Goal: Transaction & Acquisition: Purchase product/service

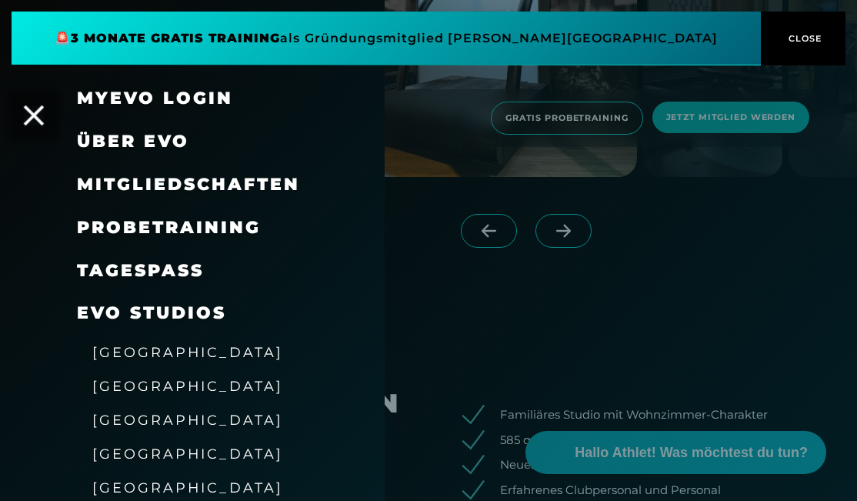
click at [38, 123] on icon at bounding box center [34, 115] width 20 height 20
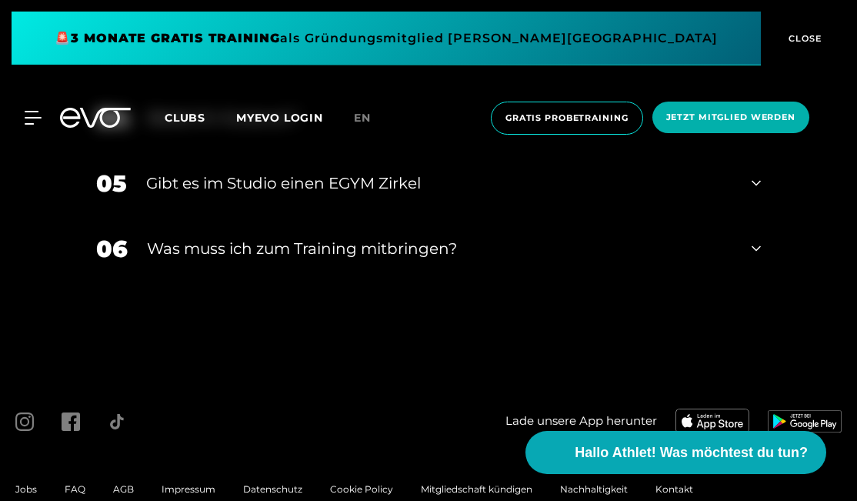
scroll to position [4667, 0]
click at [108, 117] on icon at bounding box center [95, 118] width 71 height 20
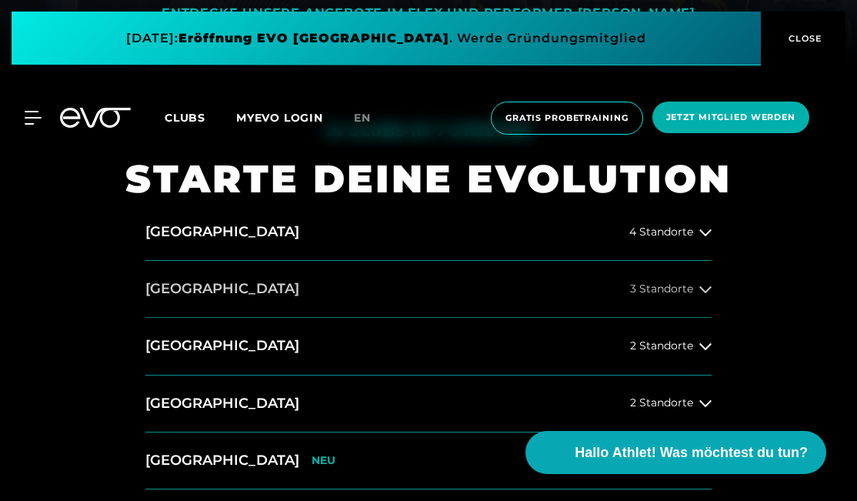
click at [333, 275] on button "[GEOGRAPHIC_DATA] 3 Standorte" at bounding box center [428, 289] width 566 height 57
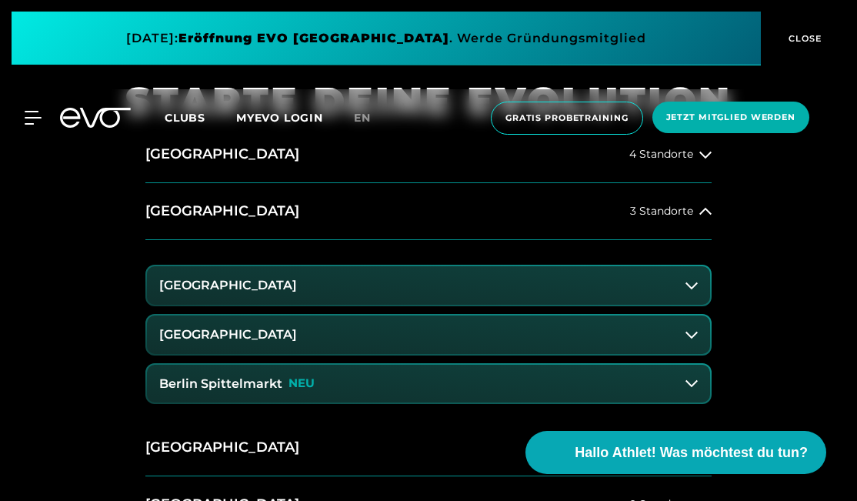
click at [308, 377] on p "NEU" at bounding box center [301, 383] width 26 height 13
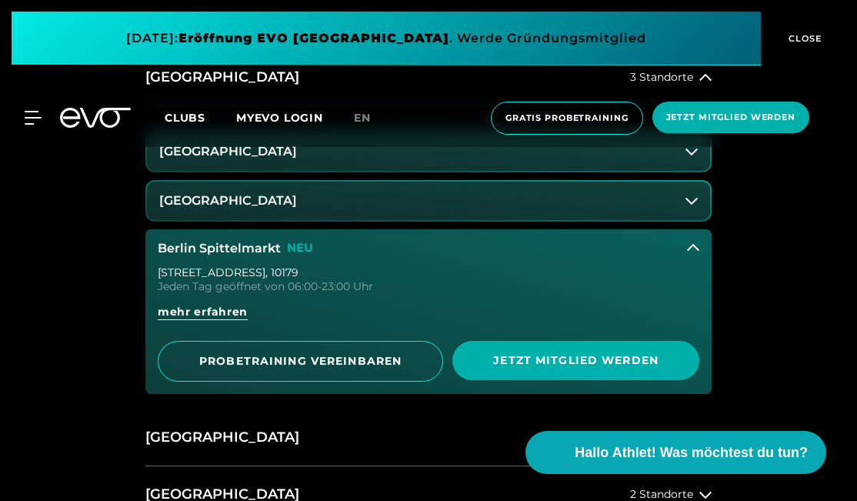
scroll to position [644, 0]
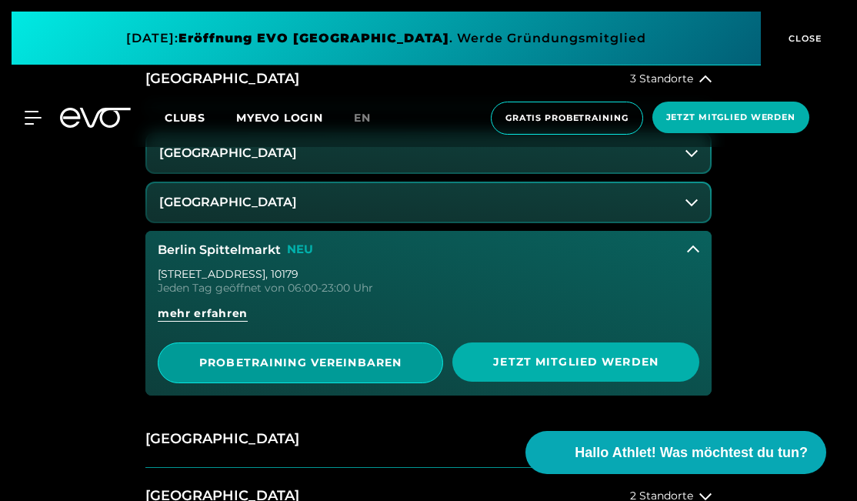
click at [311, 364] on span "PROBETRAINING VEREINBAREN" at bounding box center [300, 362] width 247 height 16
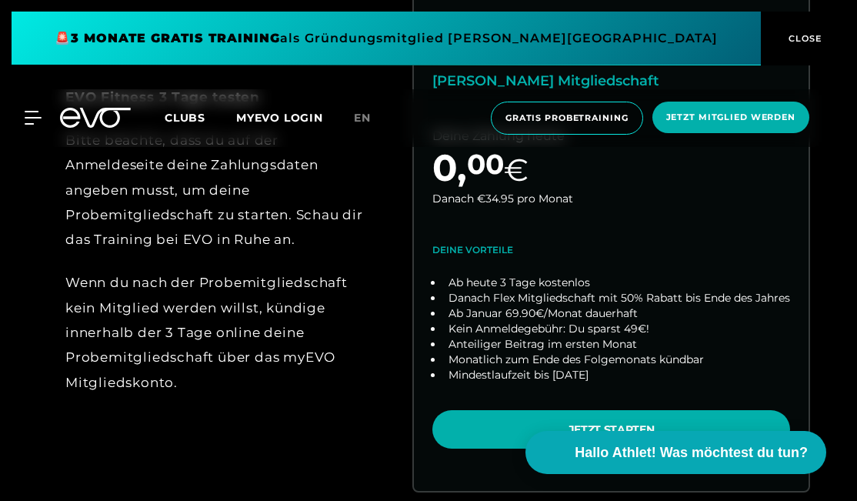
scroll to position [652, 0]
click at [92, 121] on icon at bounding box center [95, 118] width 71 height 20
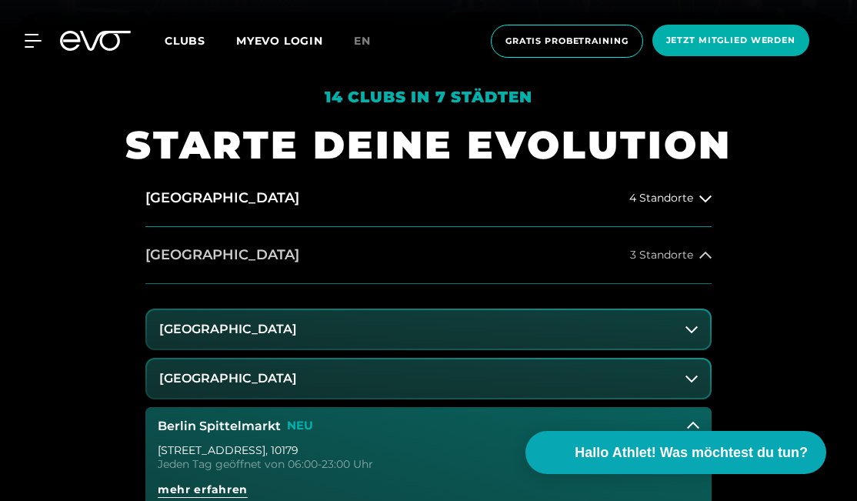
scroll to position [471, 0]
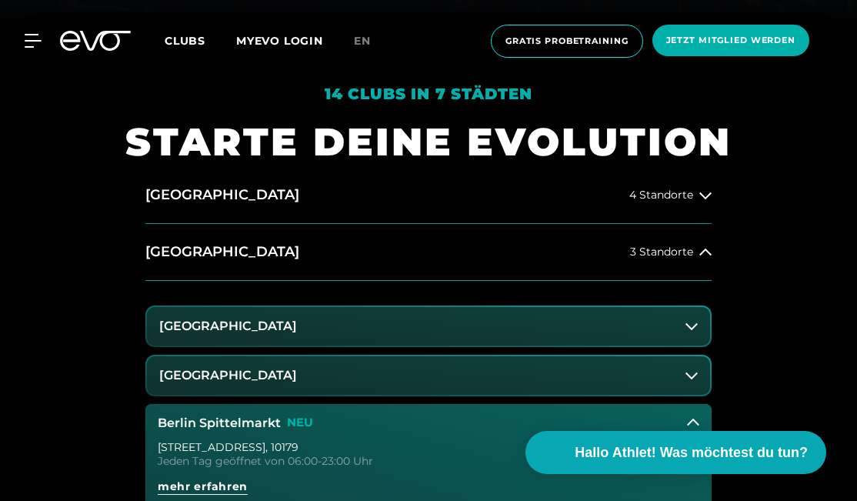
click at [319, 319] on button "[GEOGRAPHIC_DATA]" at bounding box center [428, 326] width 563 height 38
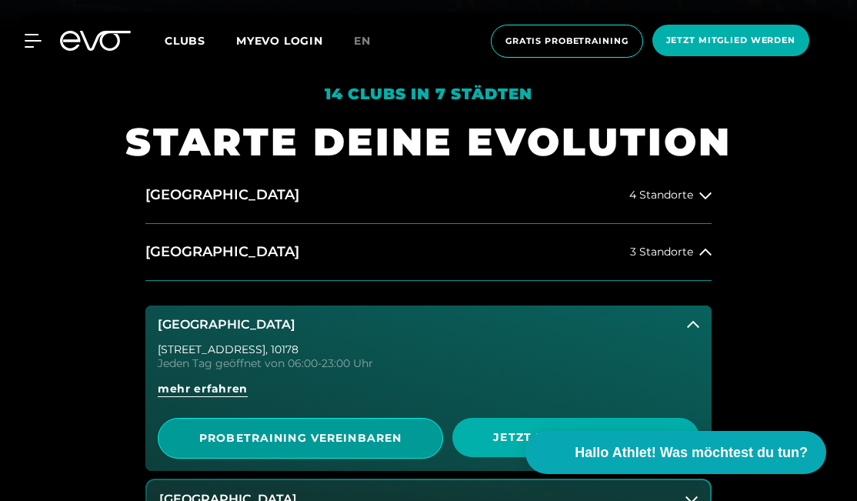
click at [310, 426] on span "PROBETRAINING VEREINBAREN" at bounding box center [300, 438] width 285 height 41
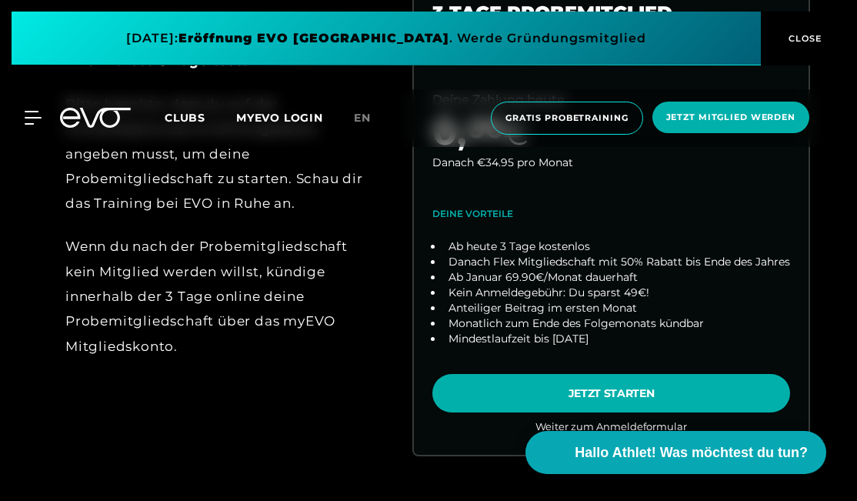
scroll to position [689, 0]
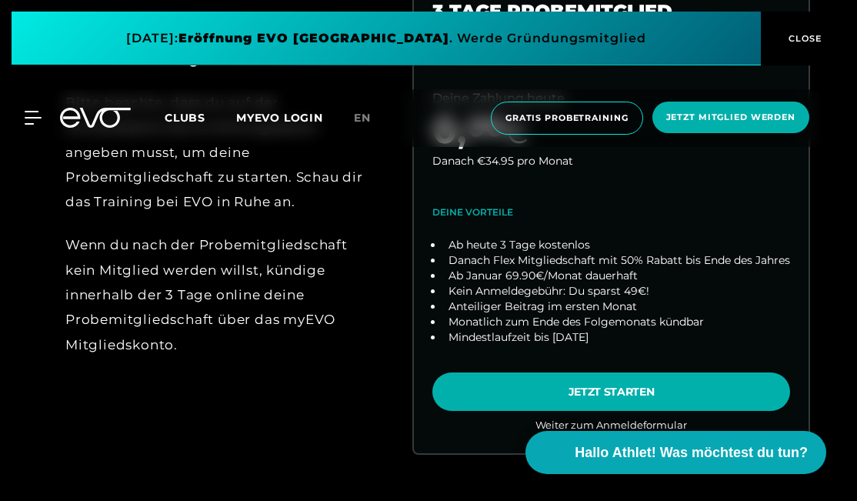
click at [69, 120] on icon at bounding box center [95, 118] width 71 height 20
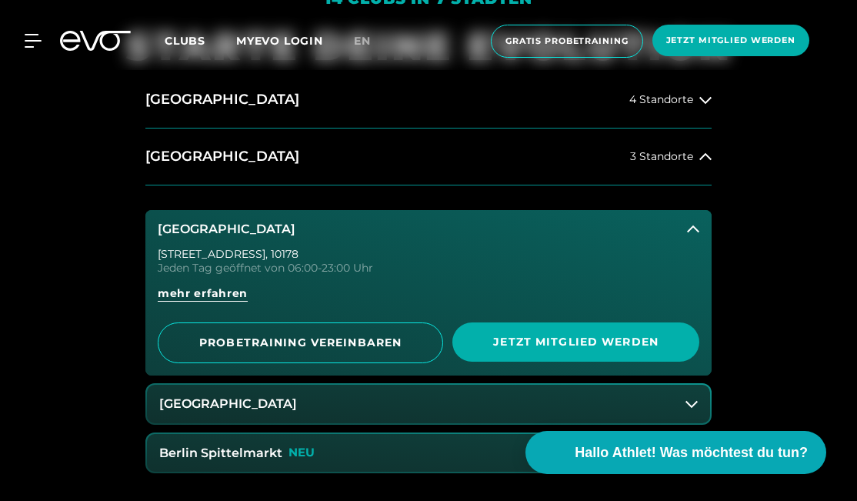
click at [248, 231] on h3 "[GEOGRAPHIC_DATA]" at bounding box center [227, 229] width 138 height 14
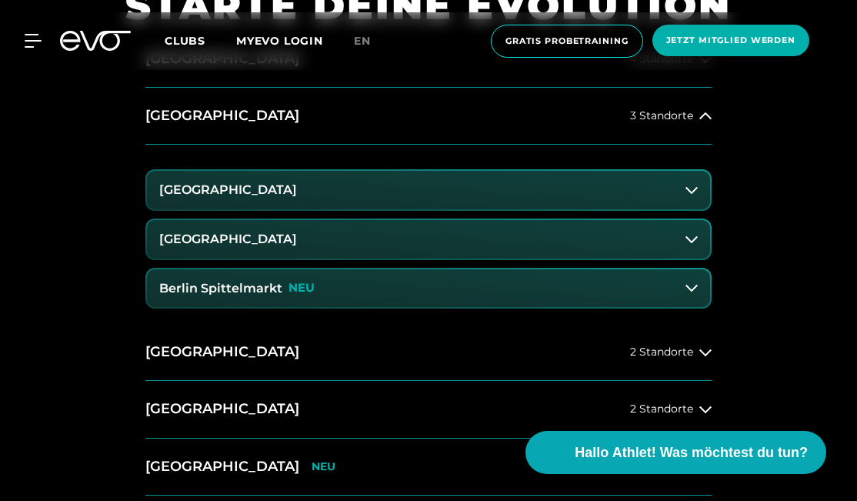
click at [312, 289] on button "Berlin Spittelmarkt NEU" at bounding box center [428, 288] width 563 height 38
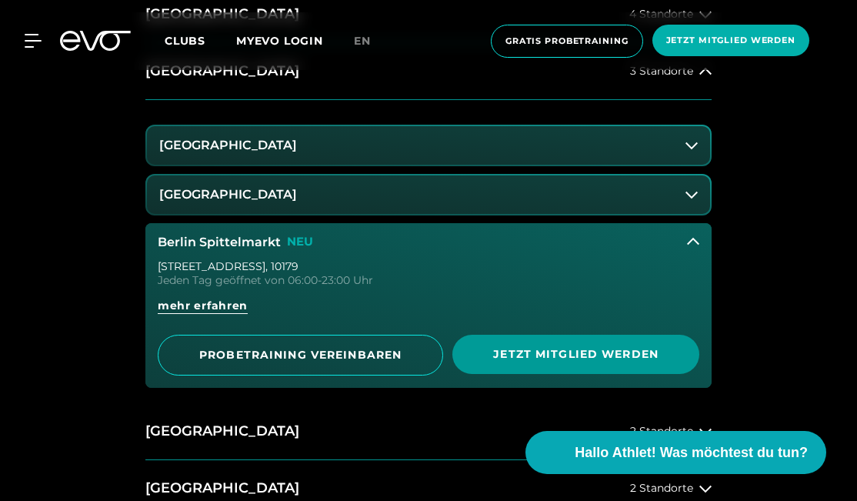
click at [524, 351] on span "Jetzt Mitglied werden" at bounding box center [576, 354] width 210 height 16
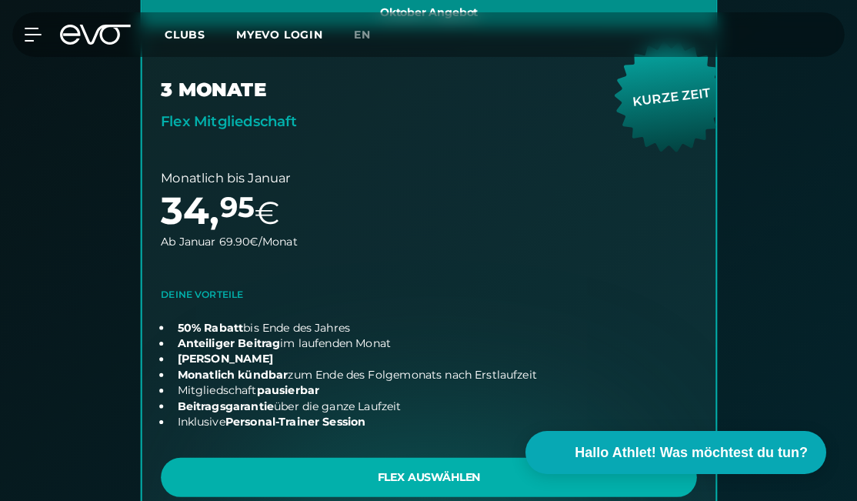
scroll to position [1022, 0]
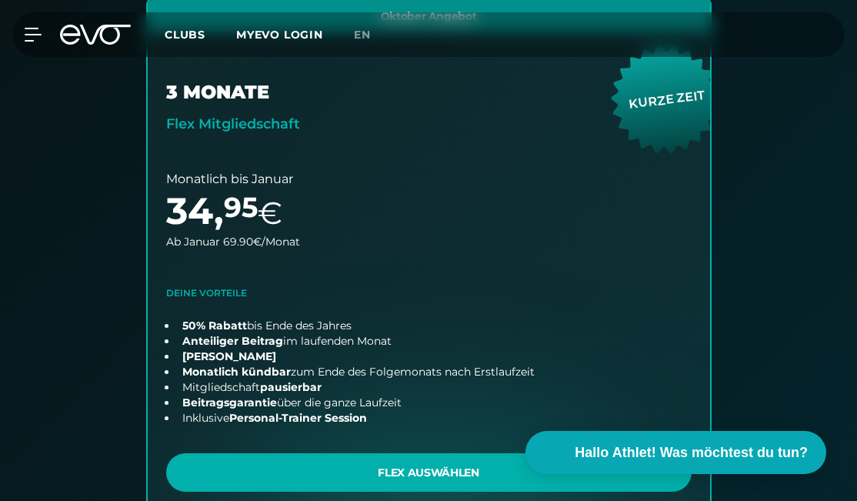
click at [76, 37] on icon at bounding box center [95, 35] width 71 height 20
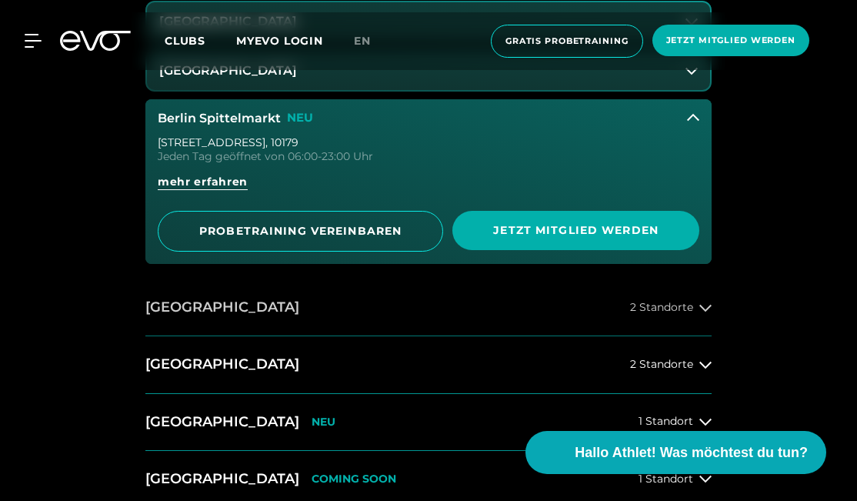
scroll to position [784, 0]
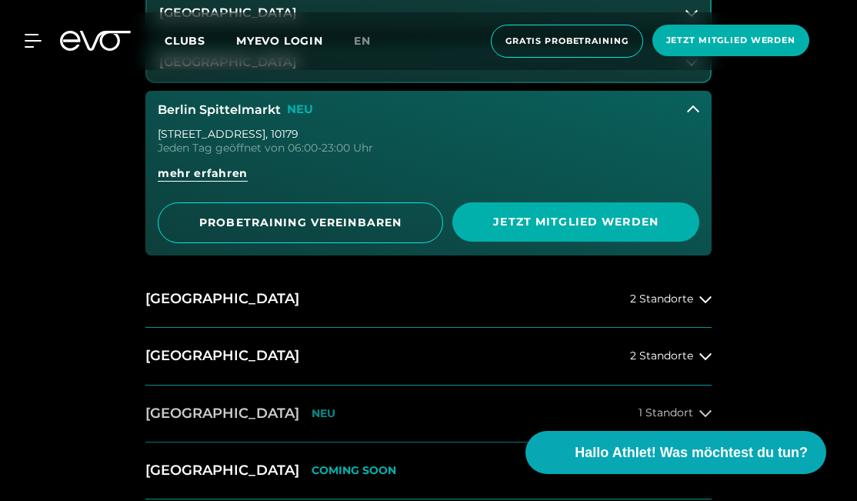
click at [311, 407] on p "NEU" at bounding box center [323, 413] width 24 height 13
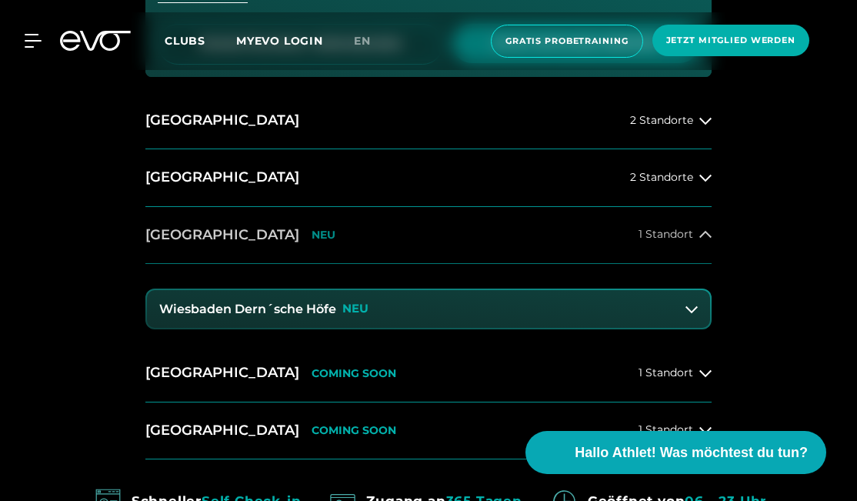
scroll to position [973, 0]
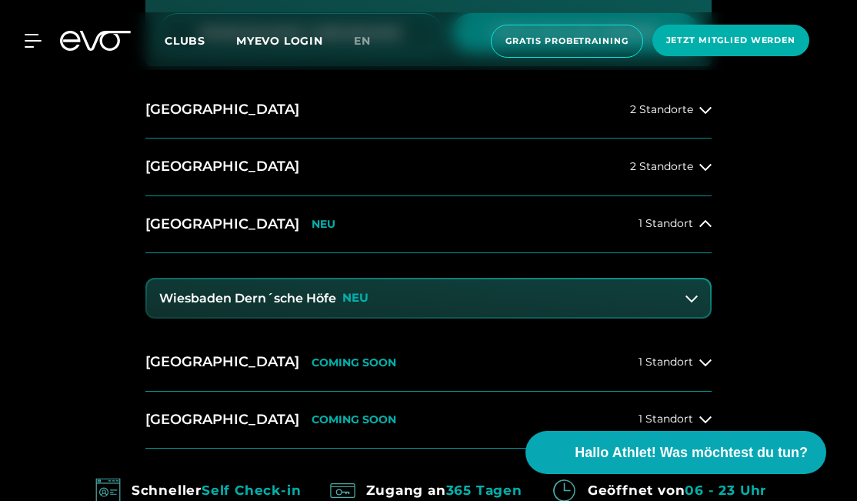
click at [322, 305] on button "Wiesbaden Dern´sche Höfe NEU" at bounding box center [428, 298] width 563 height 38
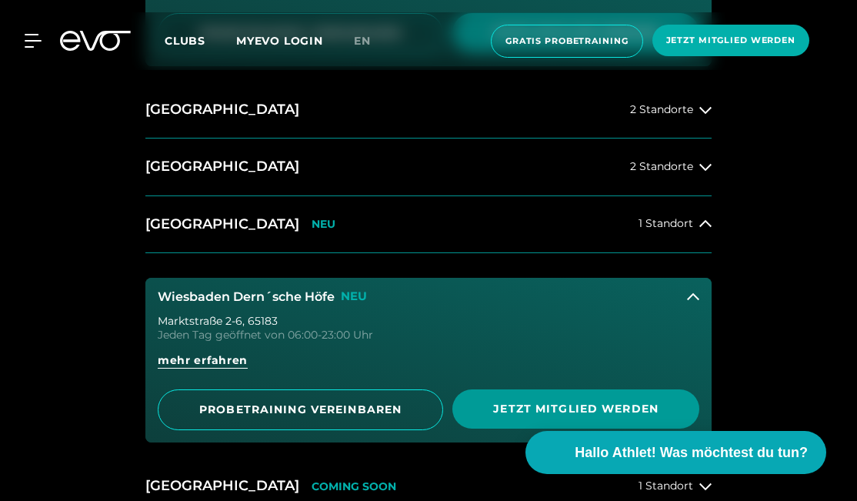
click at [514, 389] on span "Jetzt Mitglied werden" at bounding box center [575, 408] width 247 height 39
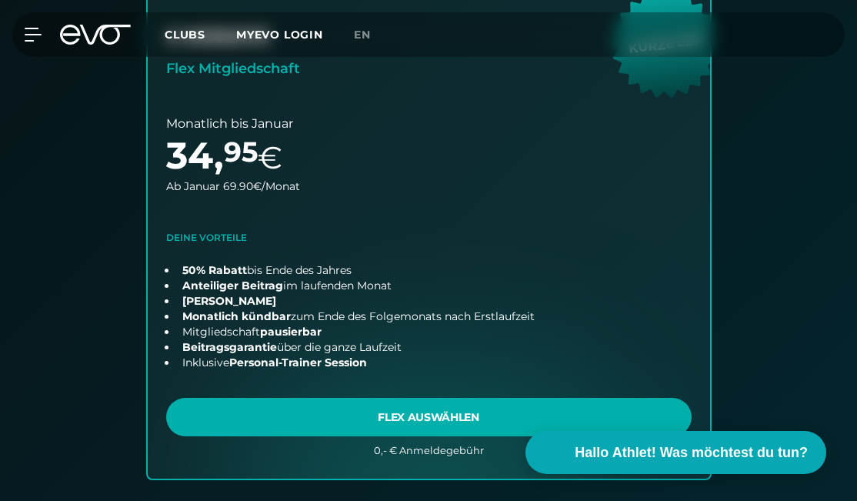
scroll to position [1073, 0]
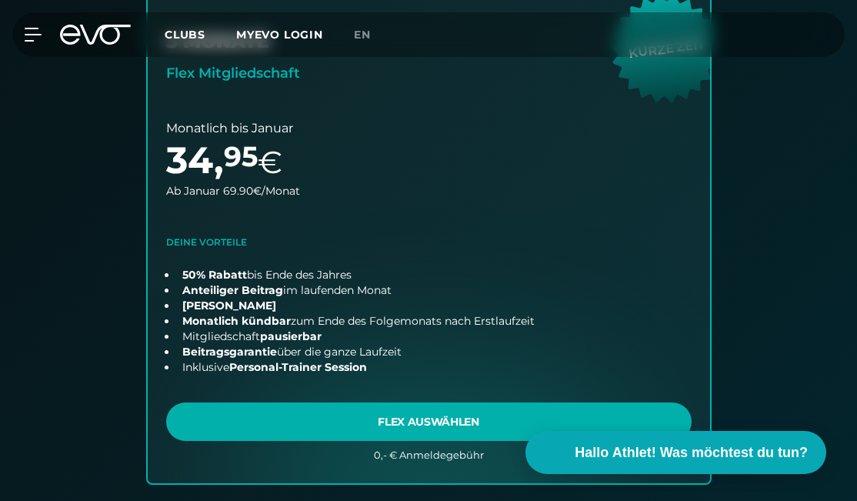
click at [81, 28] on icon at bounding box center [95, 35] width 71 height 20
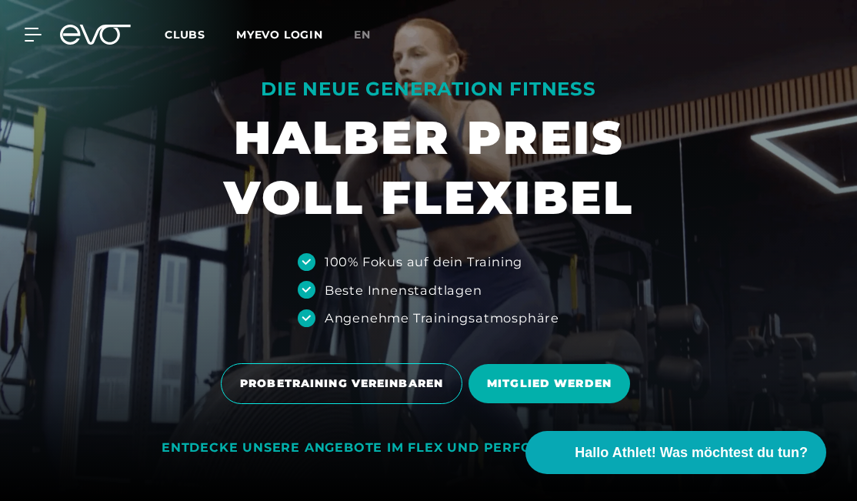
click at [35, 42] on div "MyEVO Login Über EVO Mitgliedschaften Probetraining TAGESPASS EVO Studios [GEOG…" at bounding box center [428, 34] width 850 height 45
click at [32, 34] on icon at bounding box center [36, 34] width 22 height 12
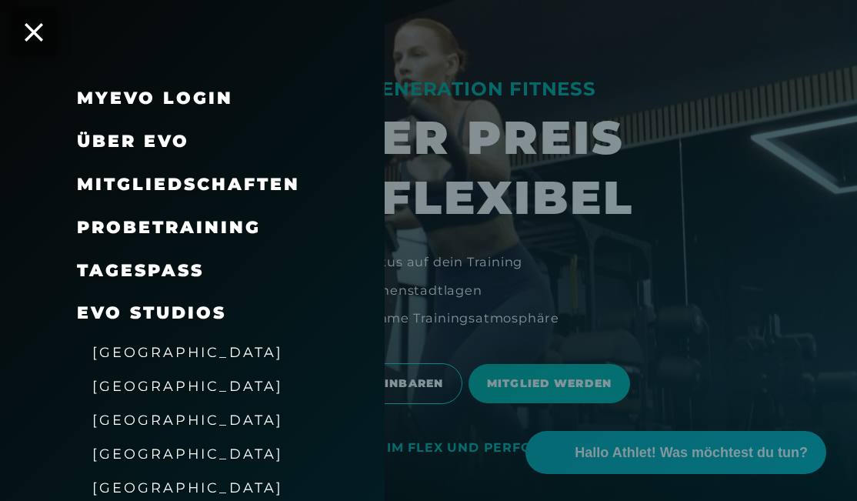
click at [146, 263] on link "TAGESPASS" at bounding box center [140, 270] width 127 height 21
click at [37, 32] on icon at bounding box center [34, 32] width 20 height 20
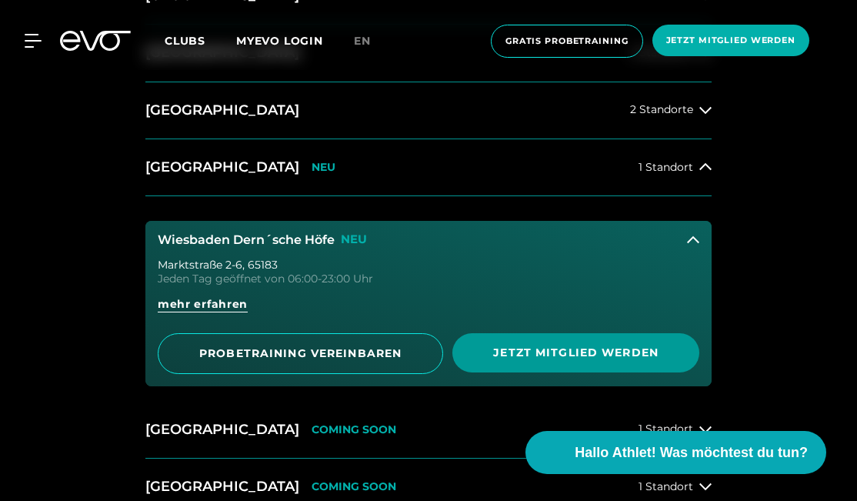
click at [526, 345] on span "Jetzt Mitglied werden" at bounding box center [576, 352] width 210 height 16
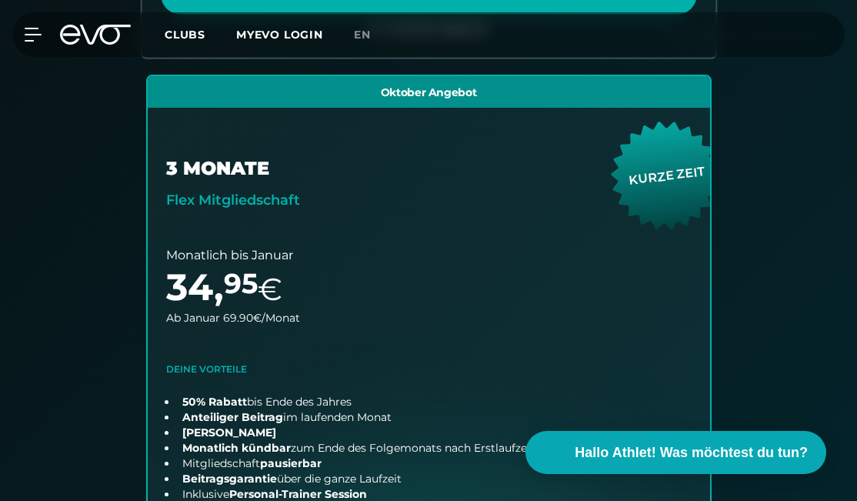
scroll to position [1044, 0]
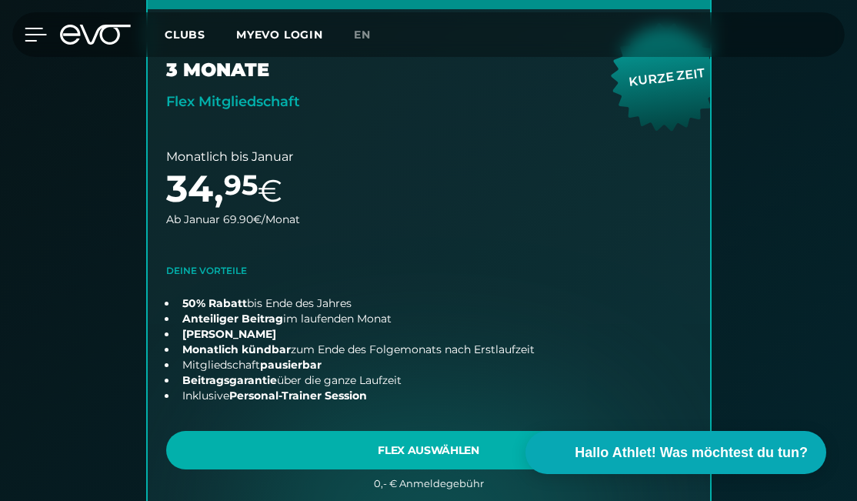
click at [35, 29] on icon at bounding box center [36, 34] width 22 height 12
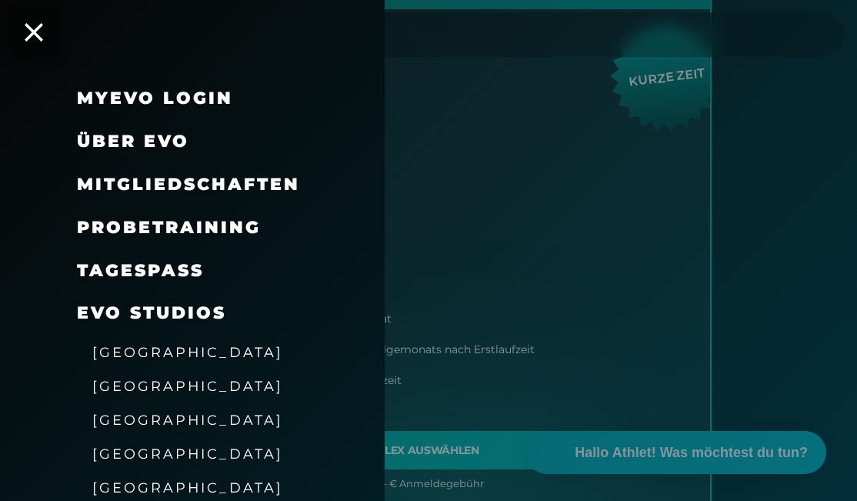
click at [31, 22] on div "MyEVO Login Über EVO Mitgliedschaften Probetraining TAGESPASS EVO Studios [GEOG…" at bounding box center [192, 250] width 384 height 501
click at [33, 27] on icon at bounding box center [34, 32] width 20 height 20
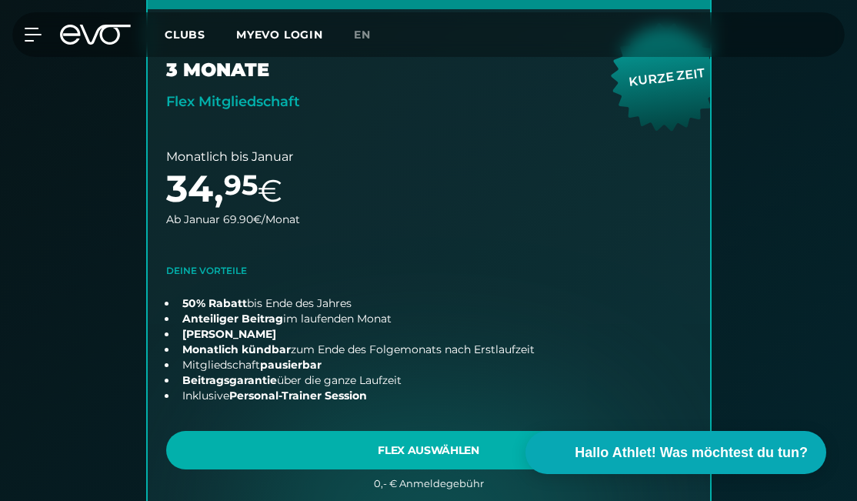
click at [98, 33] on icon at bounding box center [105, 35] width 51 height 20
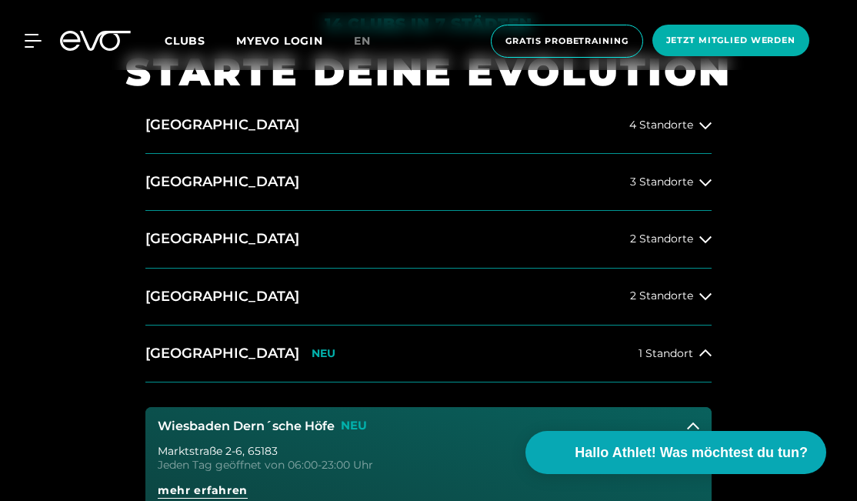
scroll to position [538, 0]
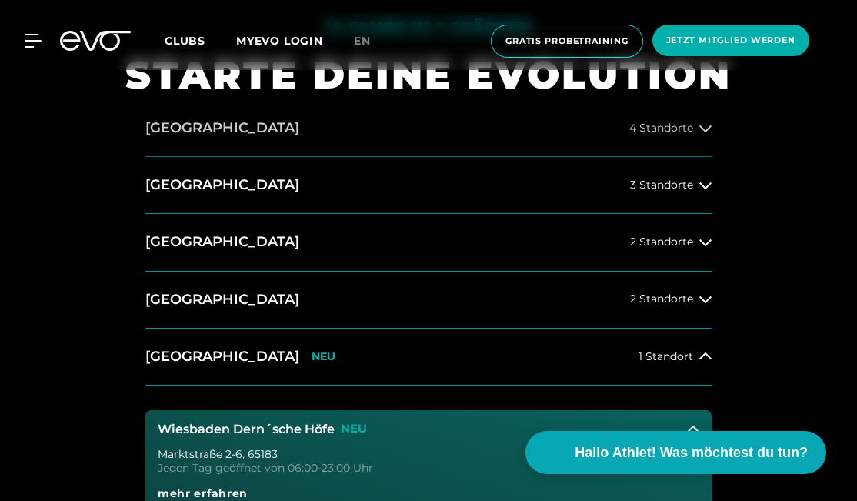
click at [178, 138] on button "[GEOGRAPHIC_DATA] 4 Standorte" at bounding box center [428, 128] width 566 height 57
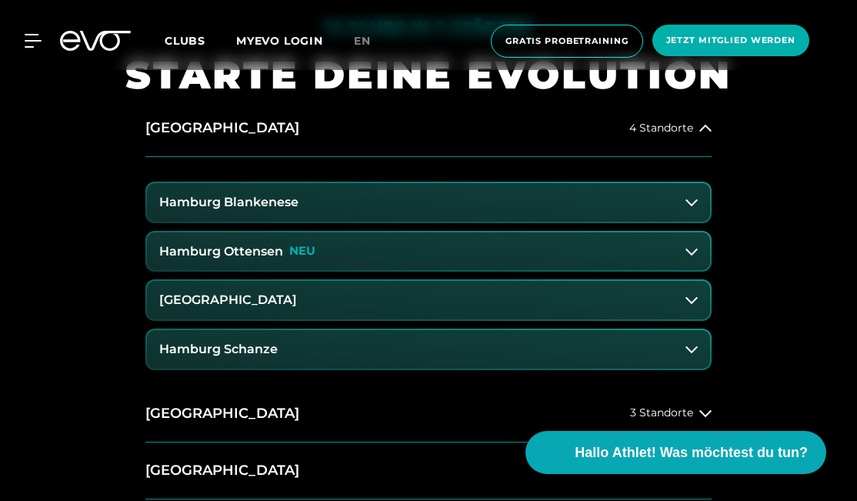
click at [267, 248] on h3 "Hamburg Ottensen" at bounding box center [221, 252] width 124 height 14
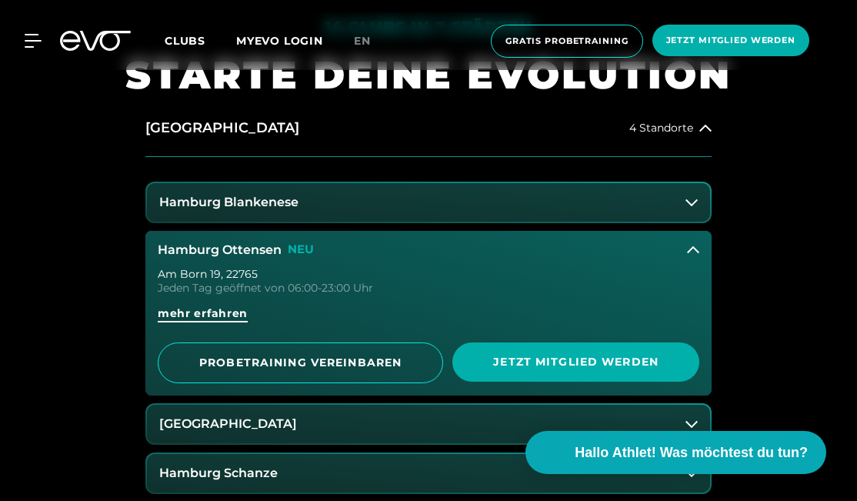
click at [228, 308] on span "mehr erfahren" at bounding box center [203, 313] width 90 height 16
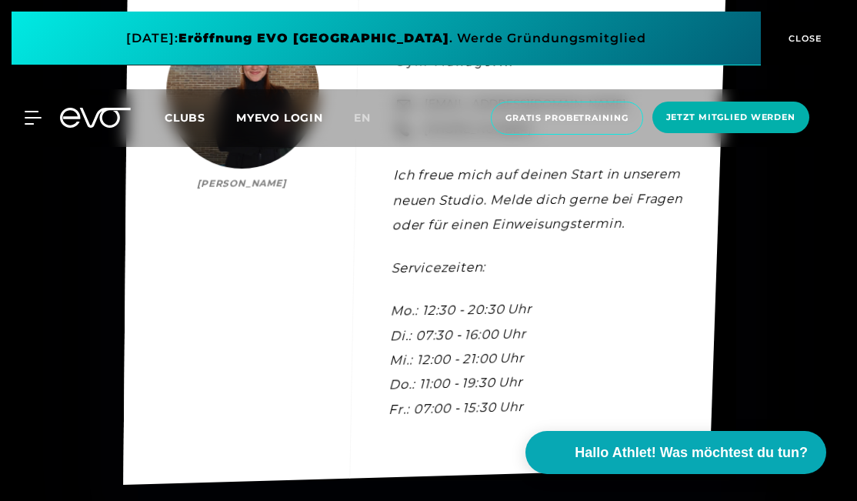
scroll to position [4228, 0]
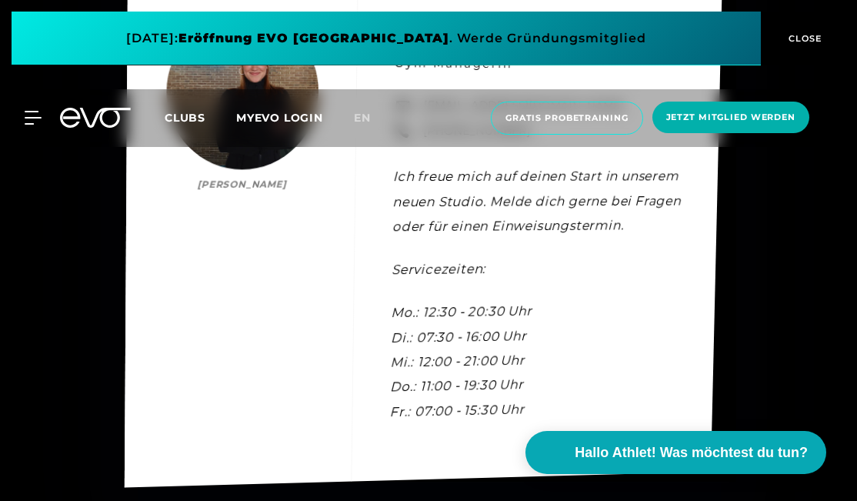
click at [231, 350] on div "Kontakt [PERSON_NAME] [PERSON_NAME] Gym Managerin [EMAIL_ADDRESS][DOMAIN_NAME] …" at bounding box center [423, 229] width 597 height 515
